Goal: Task Accomplishment & Management: Manage account settings

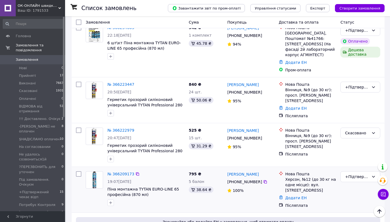
scroll to position [330, 0]
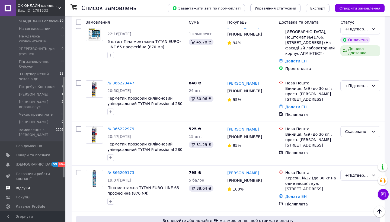
click at [27, 185] on span "Відгуки" at bounding box center [23, 187] width 14 height 5
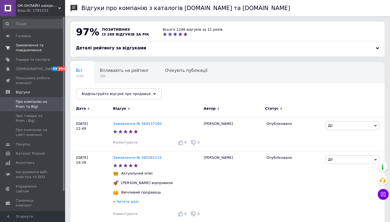
click at [34, 54] on link "Замовлення та повідомлення 0 0" at bounding box center [33, 48] width 67 height 14
